Goal: Information Seeking & Learning: Learn about a topic

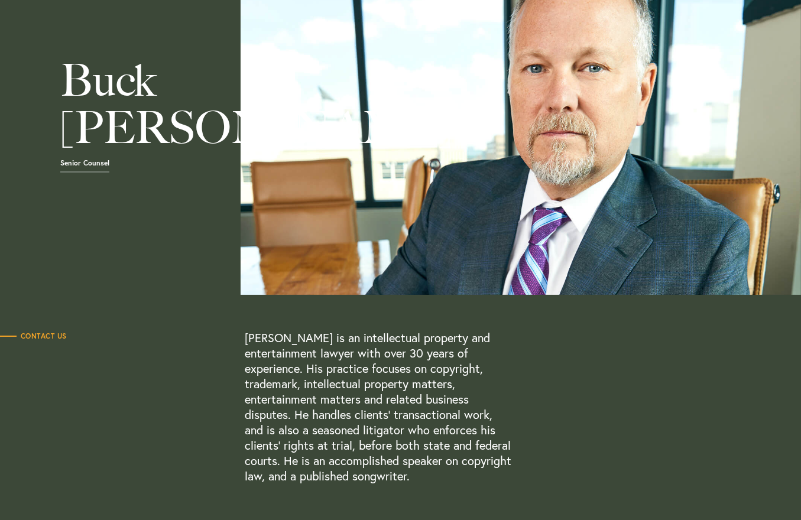
scroll to position [118, 0]
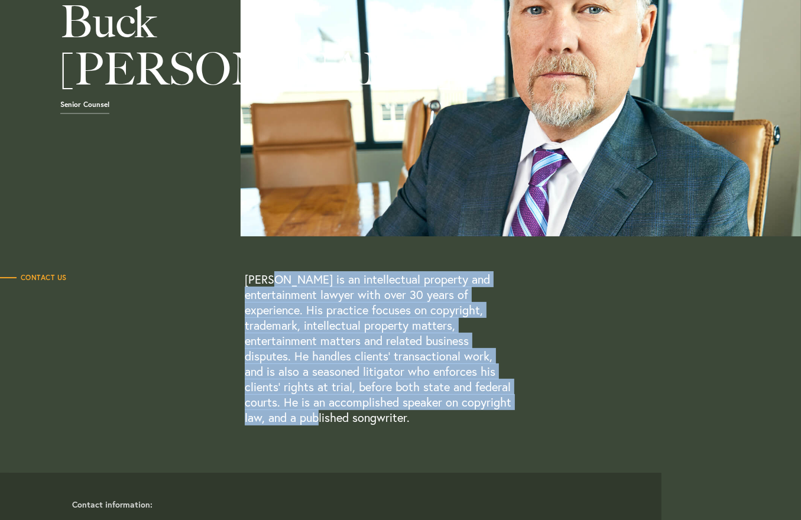
drag, startPoint x: 272, startPoint y: 286, endPoint x: 296, endPoint y: 422, distance: 138.0
click at [296, 422] on p "Buck McKinney is an intellectual property and entertainment lawyer with over 30…" at bounding box center [379, 349] width 269 height 154
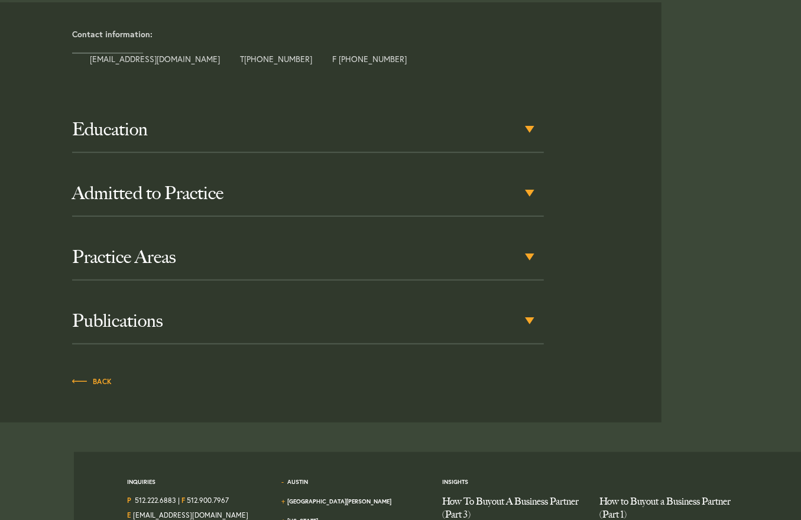
scroll to position [591, 0]
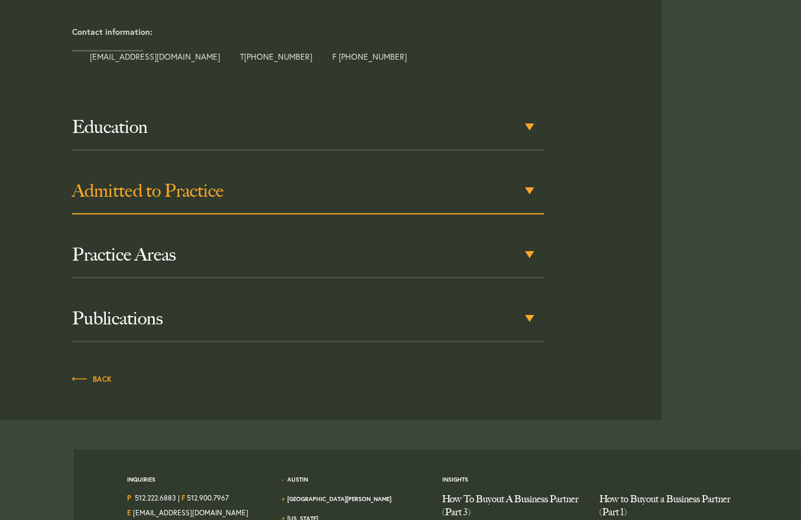
click at [523, 184] on h3 "Admitted to Practice" at bounding box center [308, 190] width 472 height 21
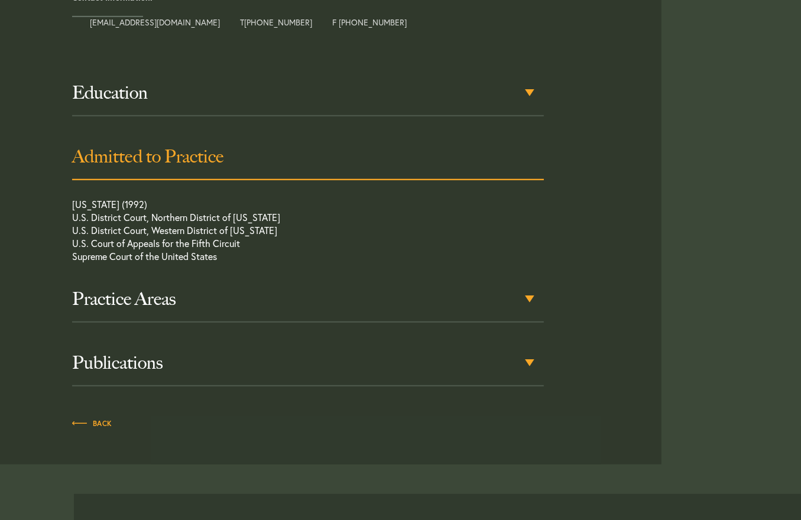
scroll to position [629, 0]
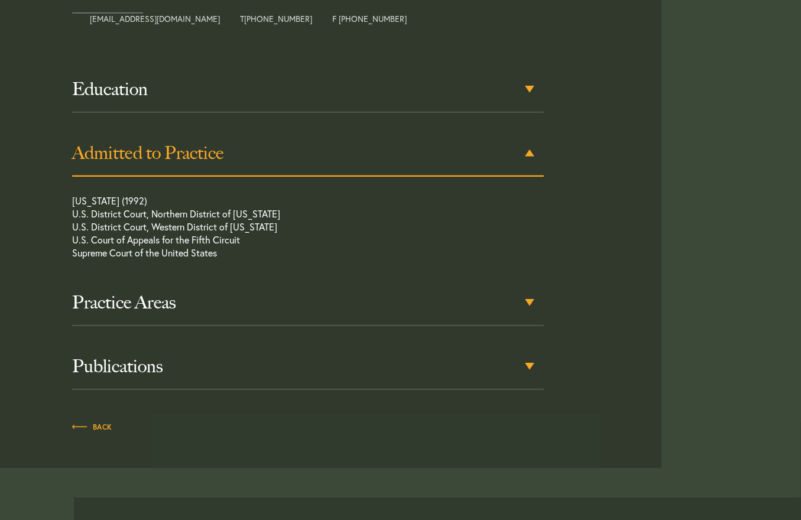
click at [523, 184] on div "Education The University of Texas School of Law, J.D., 1992 The University of T…" at bounding box center [308, 228] width 472 height 323
click at [531, 153] on div "Admitted to Practice" at bounding box center [308, 154] width 472 height 46
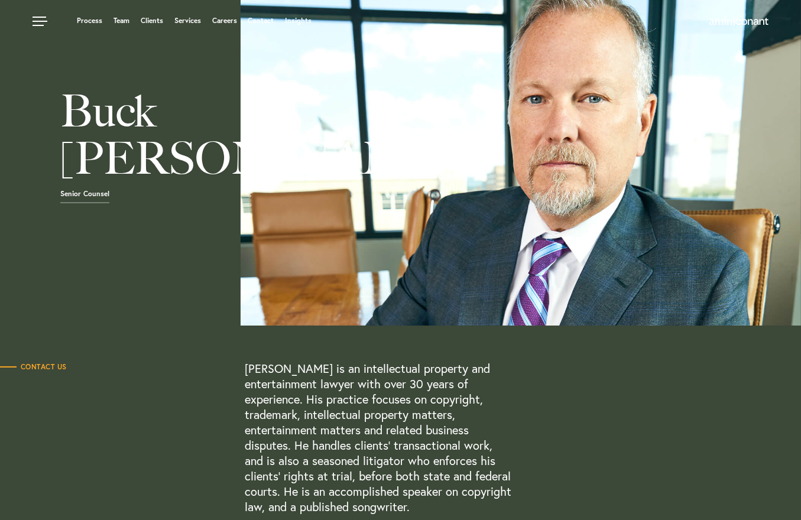
scroll to position [0, 0]
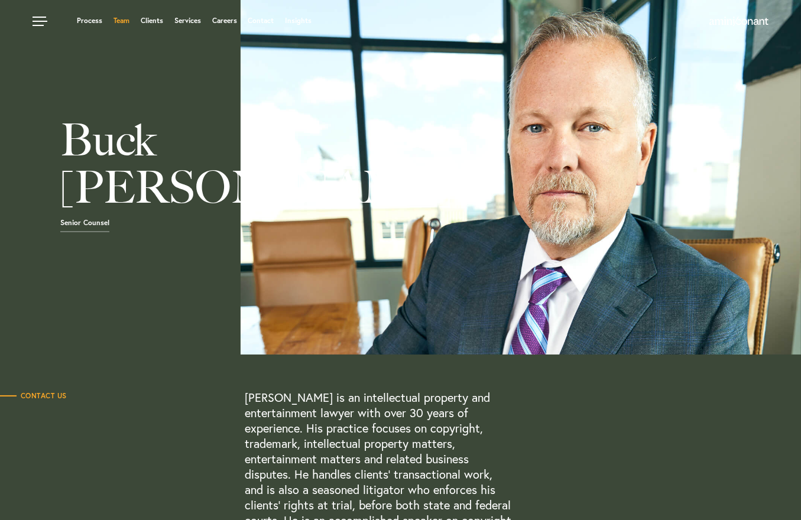
click at [128, 21] on link "Team" at bounding box center [122, 20] width 16 height 7
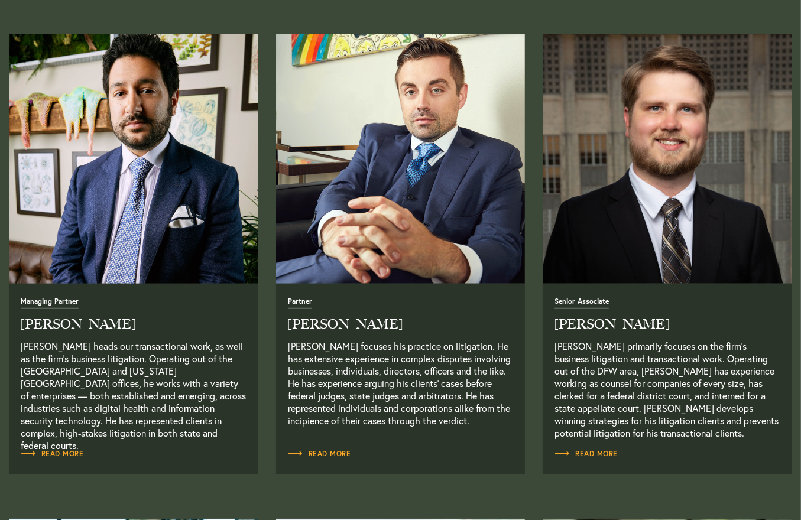
scroll to position [473, 0]
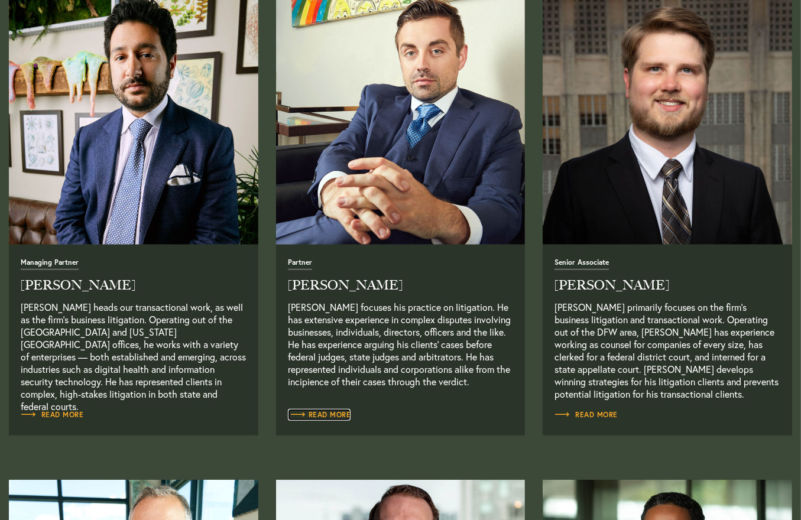
click at [328, 411] on span "Read More" at bounding box center [319, 414] width 63 height 7
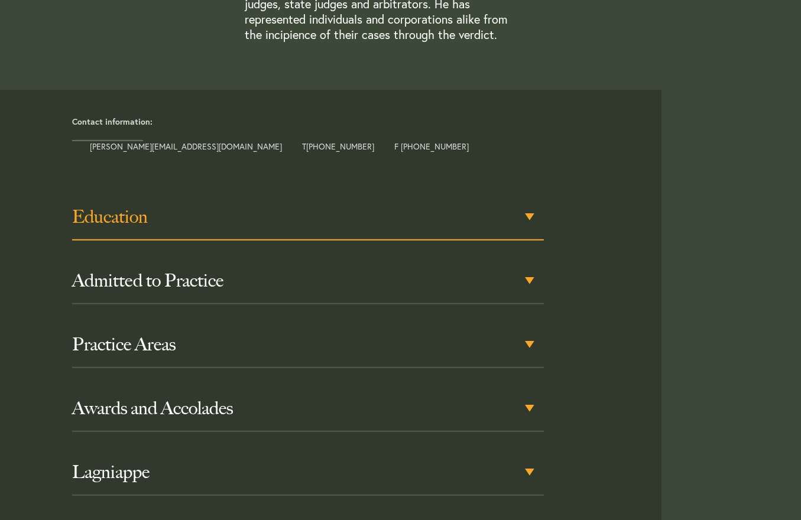
scroll to position [473, 0]
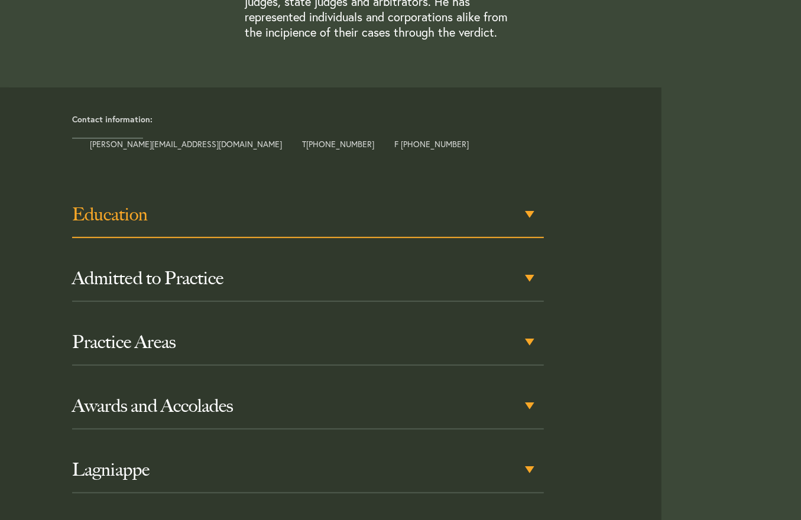
click at [519, 212] on h3 "Education" at bounding box center [308, 214] width 472 height 21
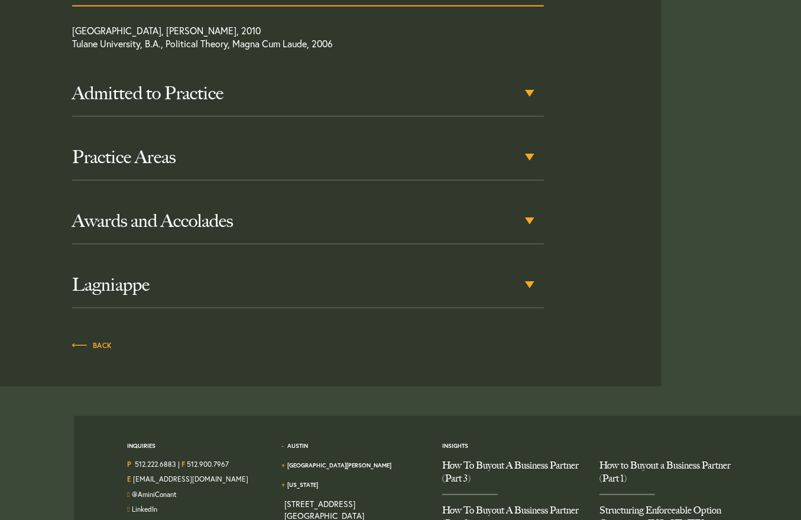
scroll to position [712, 0]
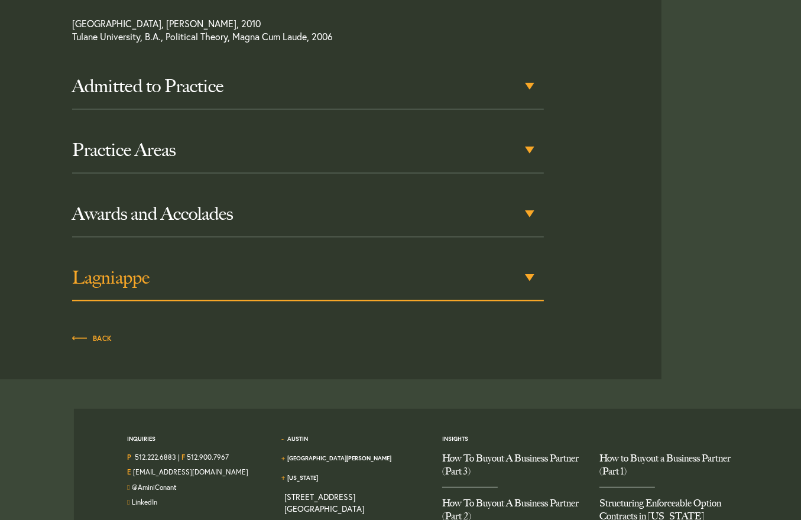
click at [416, 283] on h3 "Lagniappe" at bounding box center [308, 277] width 472 height 21
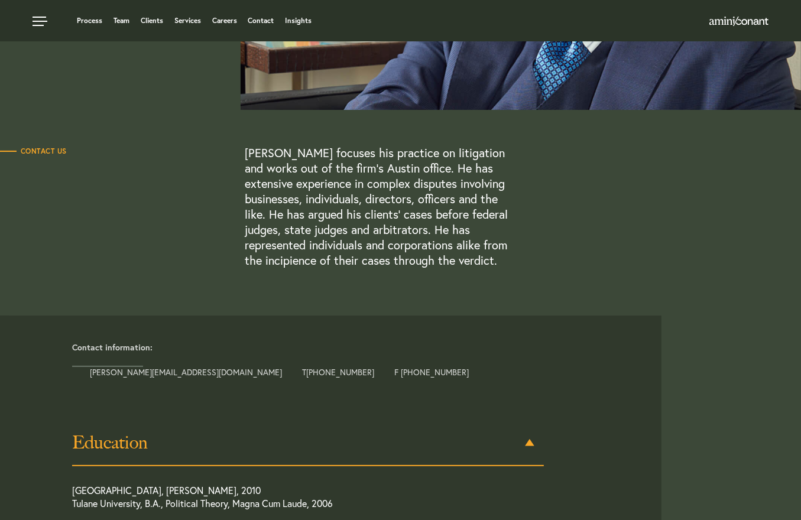
scroll to position [8, 0]
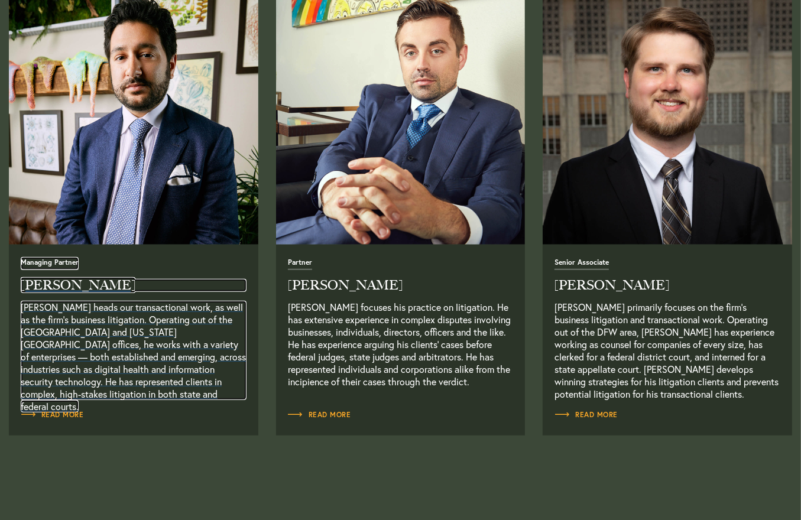
click at [95, 290] on h2 "[PERSON_NAME]" at bounding box center [134, 285] width 226 height 13
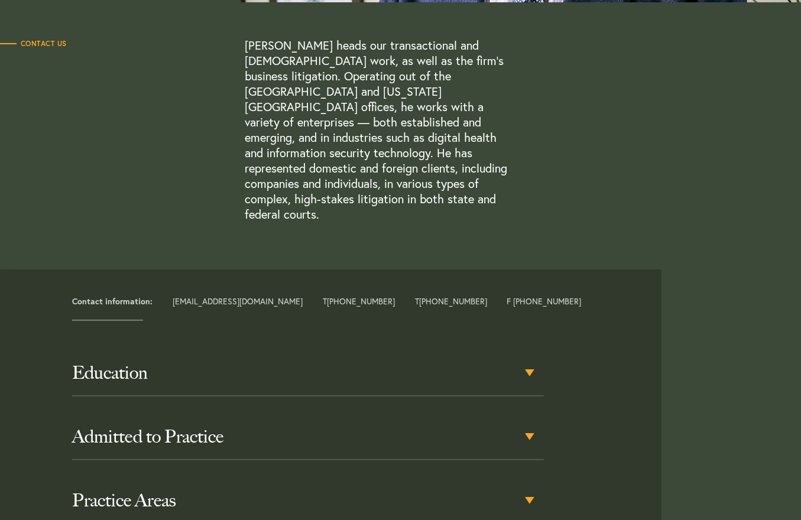
scroll to position [414, 0]
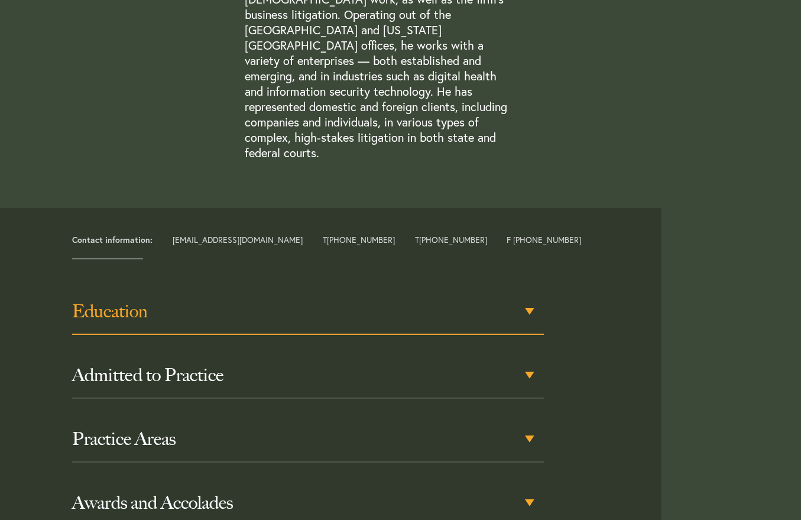
click at [446, 294] on div "Education" at bounding box center [308, 312] width 472 height 46
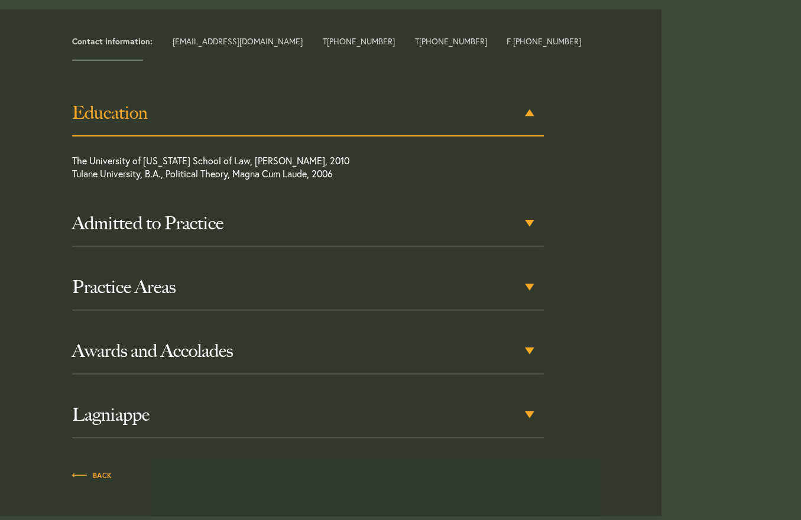
scroll to position [650, 0]
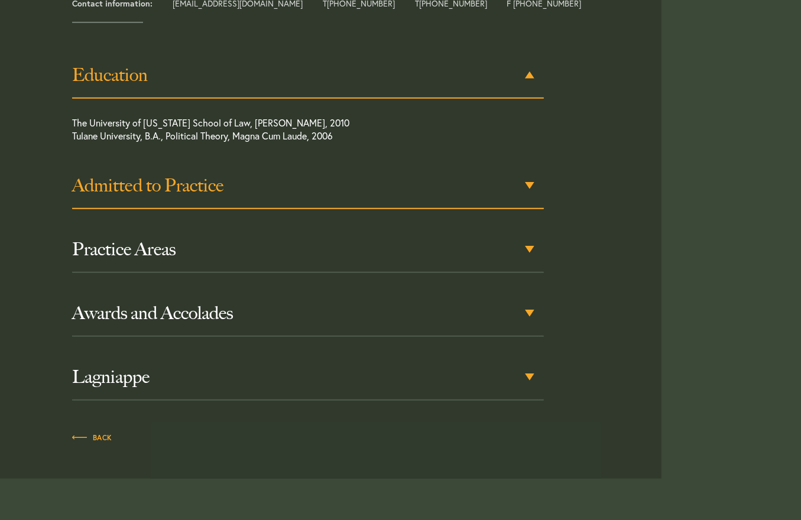
click at [312, 175] on h3 "Admitted to Practice" at bounding box center [308, 185] width 472 height 21
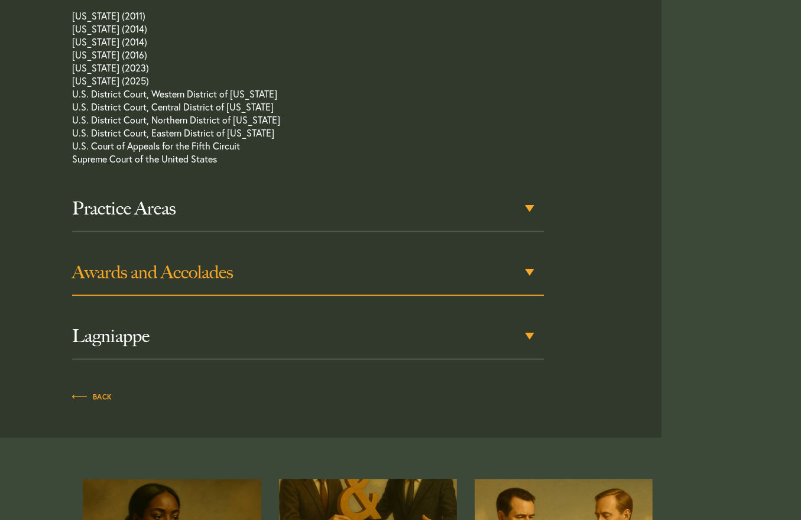
scroll to position [889, 0]
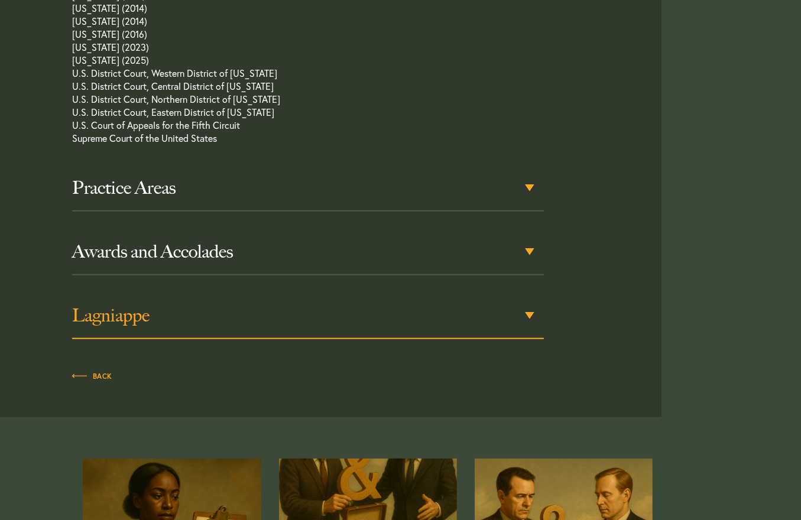
click at [177, 305] on h3 "Lagniappe" at bounding box center [308, 315] width 472 height 21
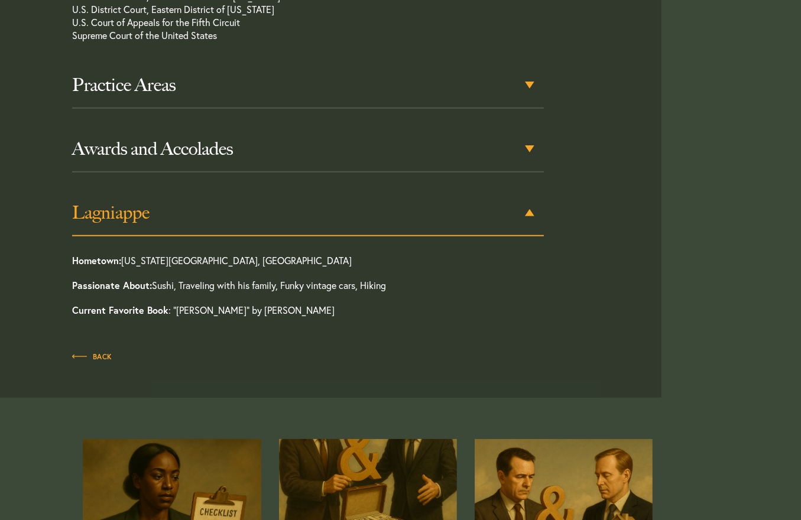
scroll to position [1019, 0]
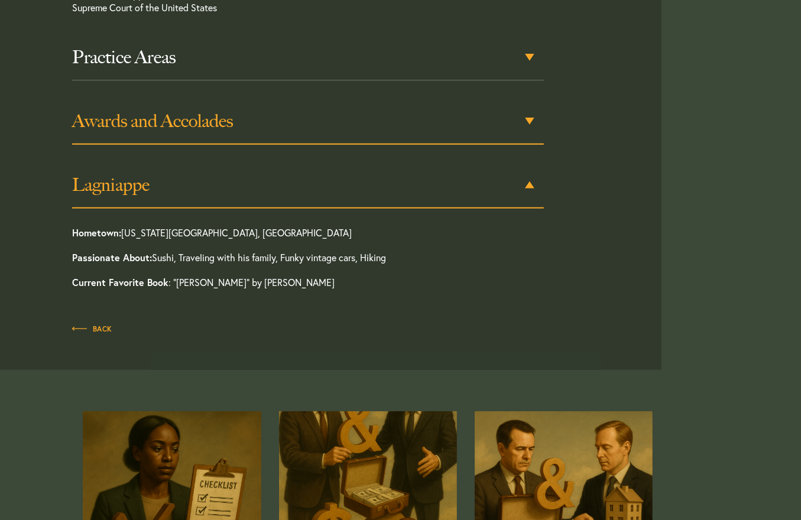
click at [142, 111] on h3 "Awards and Accolades" at bounding box center [308, 121] width 472 height 21
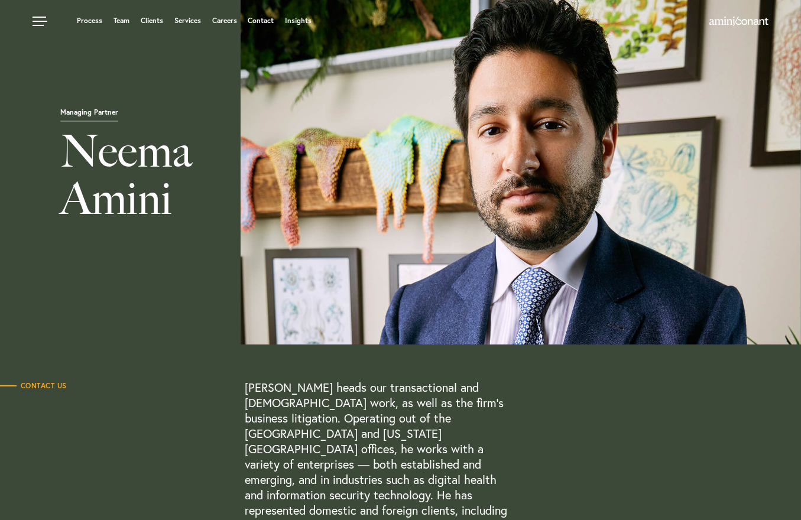
scroll to position [0, 0]
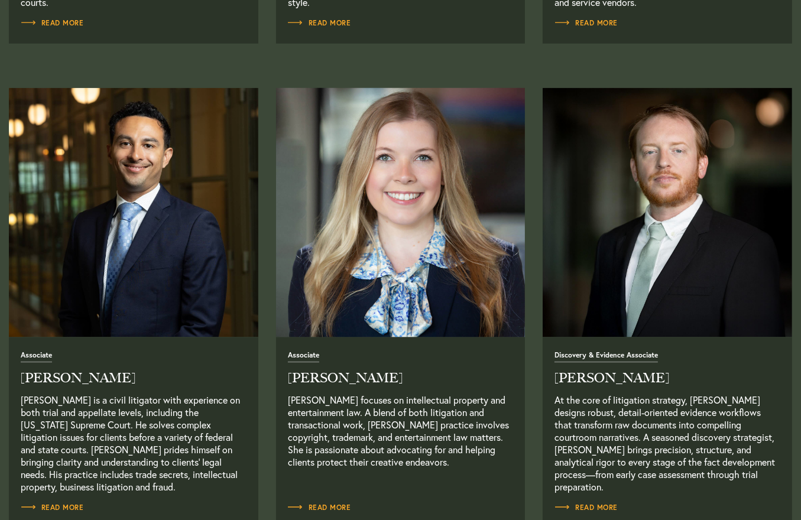
scroll to position [1360, 0]
